Goal: Transaction & Acquisition: Purchase product/service

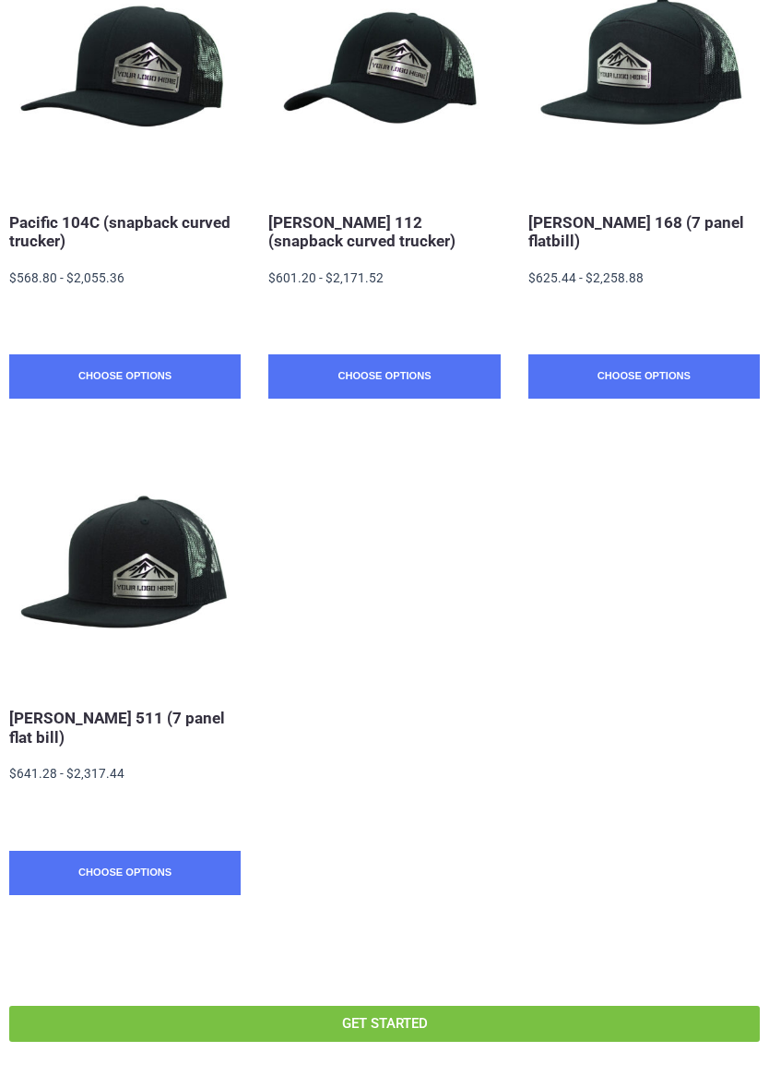
scroll to position [868, 0]
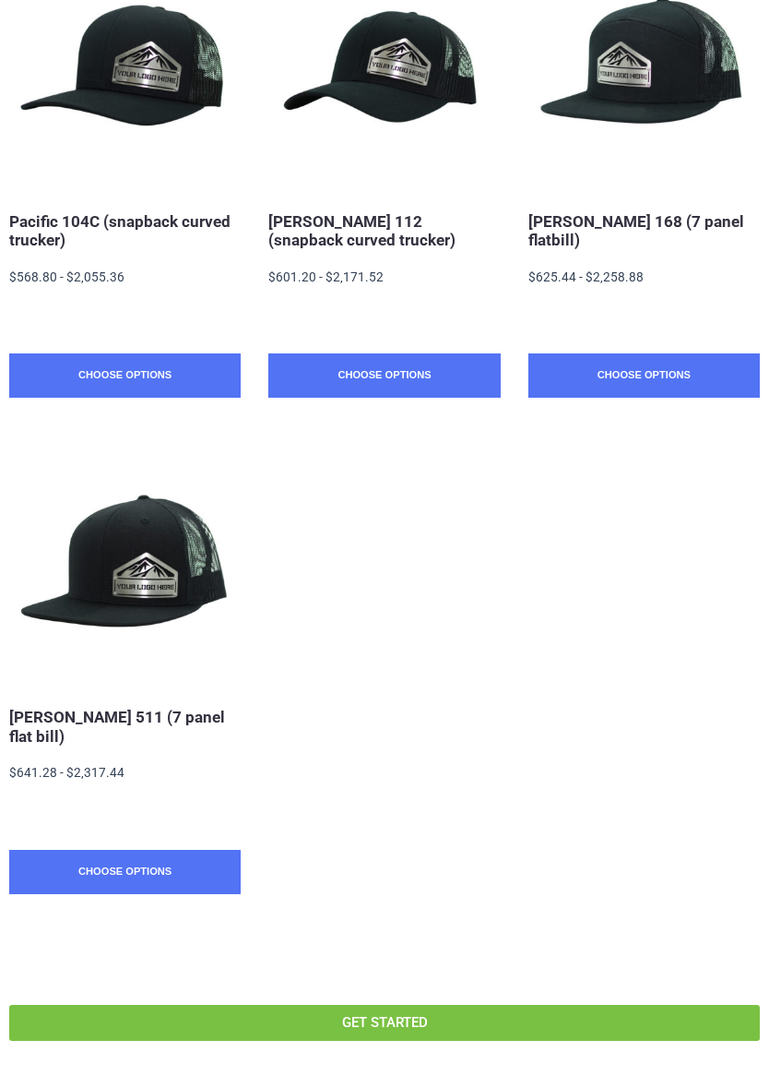
click at [198, 887] on link "Choose Options" at bounding box center [125, 872] width 232 height 44
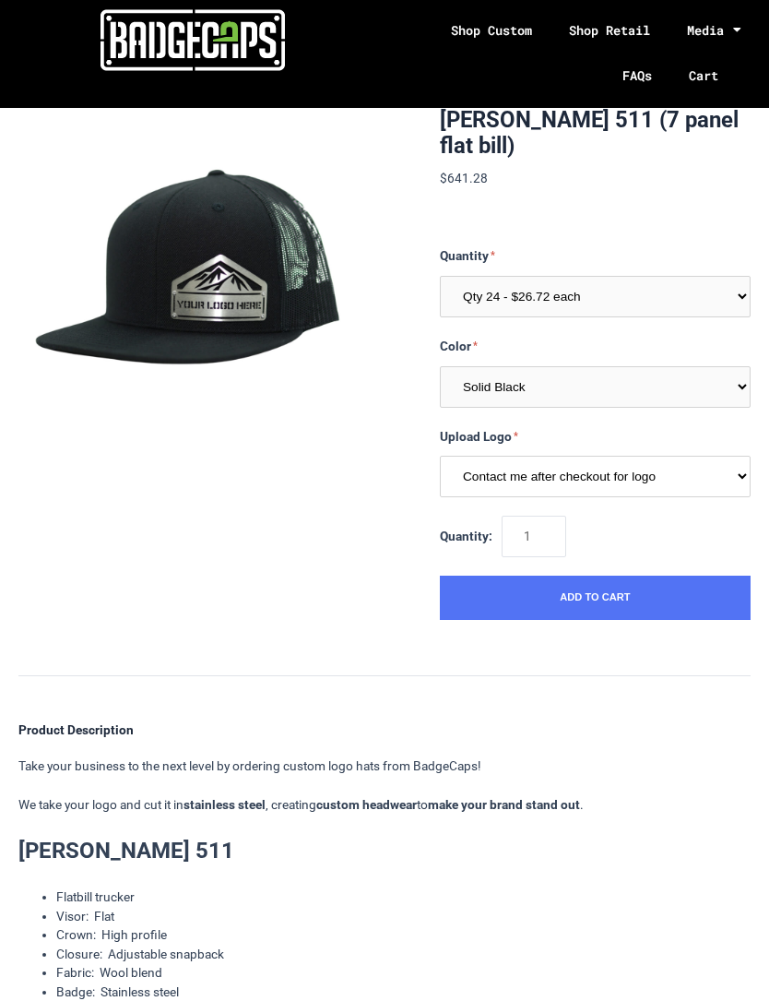
click at [687, 480] on select "Contact me after checkout for logo" at bounding box center [595, 477] width 311 height 42
click at [688, 295] on select "Qty 24 - $26.72 each Qty 48 - $25.86 each Qty 96 - $24.14 each" at bounding box center [595, 297] width 311 height 42
click at [545, 529] on input "1" at bounding box center [534, 537] width 65 height 42
click at [595, 594] on button "Add to Cart" at bounding box center [595, 598] width 311 height 44
click at [648, 294] on select "Qty 24 - $26.72 each Qty 48 - $25.86 each Qty 96 - $24.14 each" at bounding box center [595, 297] width 311 height 42
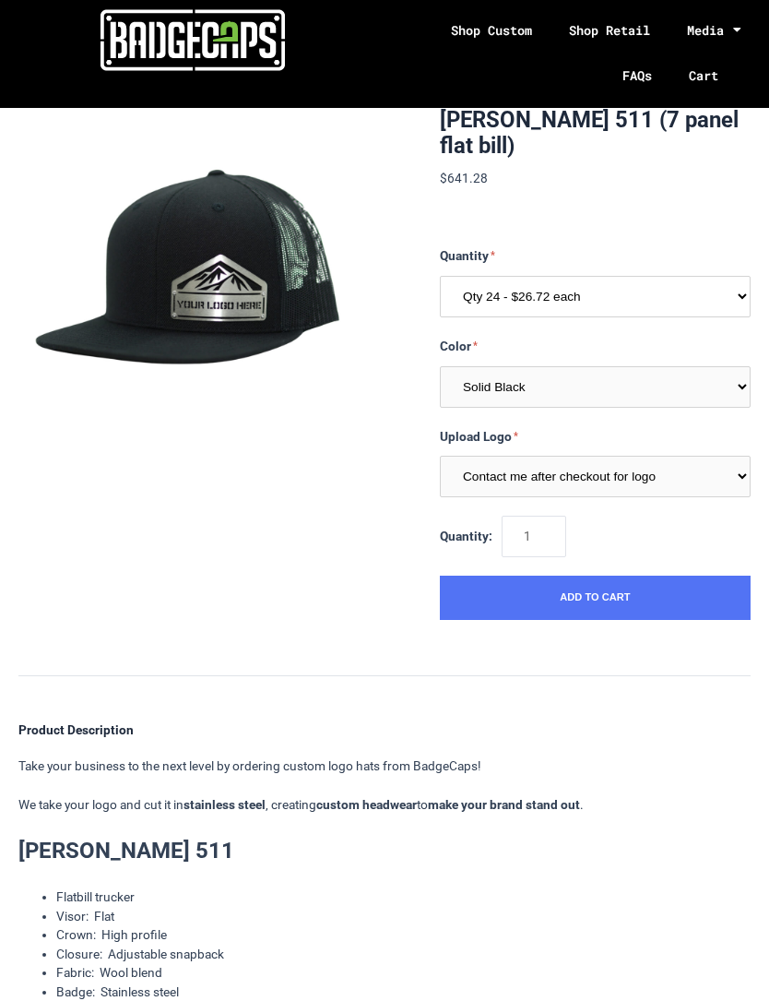
select select "207"
click at [554, 525] on input "1" at bounding box center [534, 537] width 65 height 42
type input "48"
click at [601, 592] on button "Add to Cart" at bounding box center [595, 598] width 311 height 44
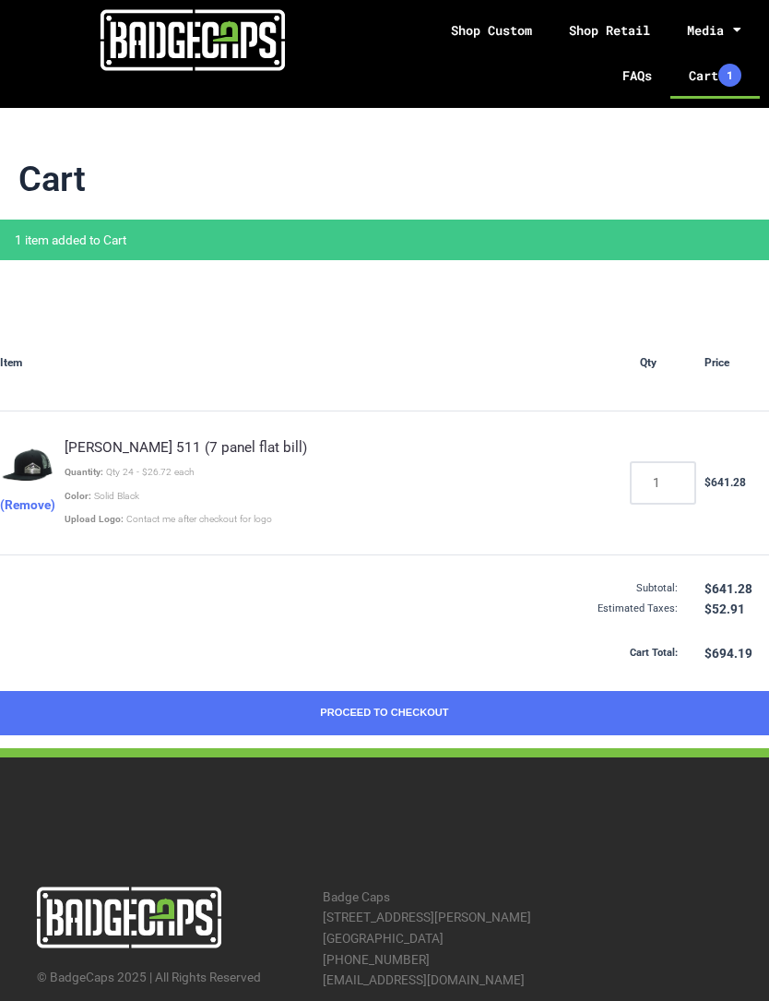
click at [672, 487] on input "1" at bounding box center [663, 483] width 65 height 42
click at [673, 493] on input "12" at bounding box center [663, 483] width 65 height 42
type input "1"
click at [731, 853] on div "© BadgeCaps 2025 | All Rights Reserved Badge Caps 39 Lamar Ave Paris, TX 75460 …" at bounding box center [384, 955] width 732 height 305
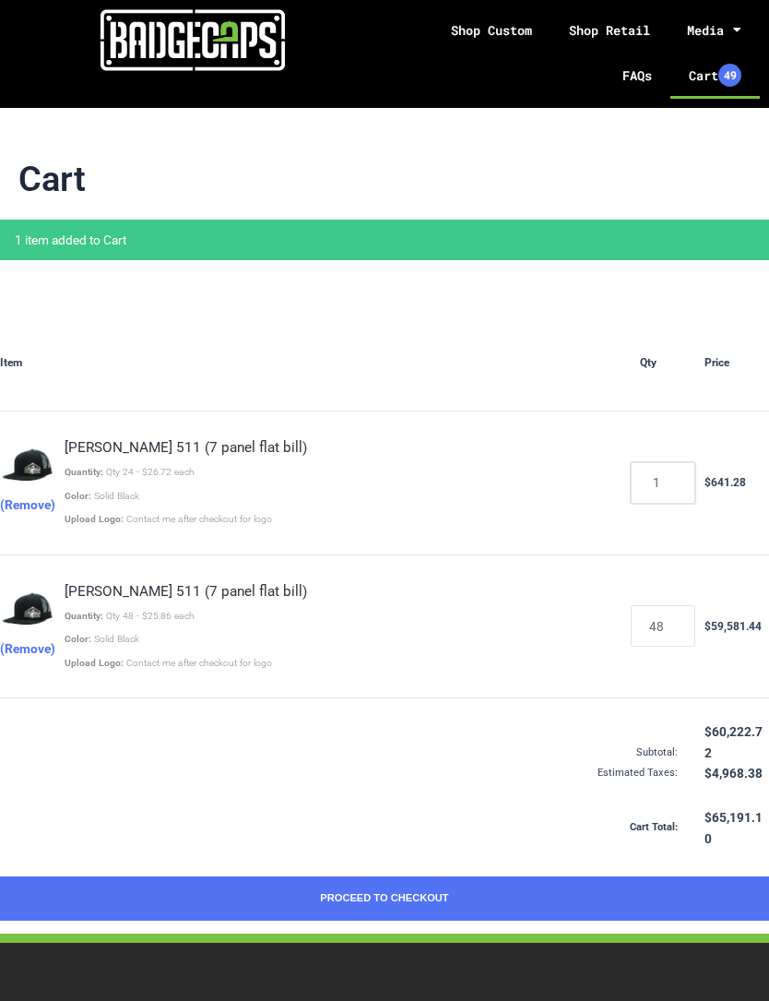
click at [660, 485] on input "1" at bounding box center [663, 483] width 65 height 42
